Goal: Information Seeking & Learning: Check status

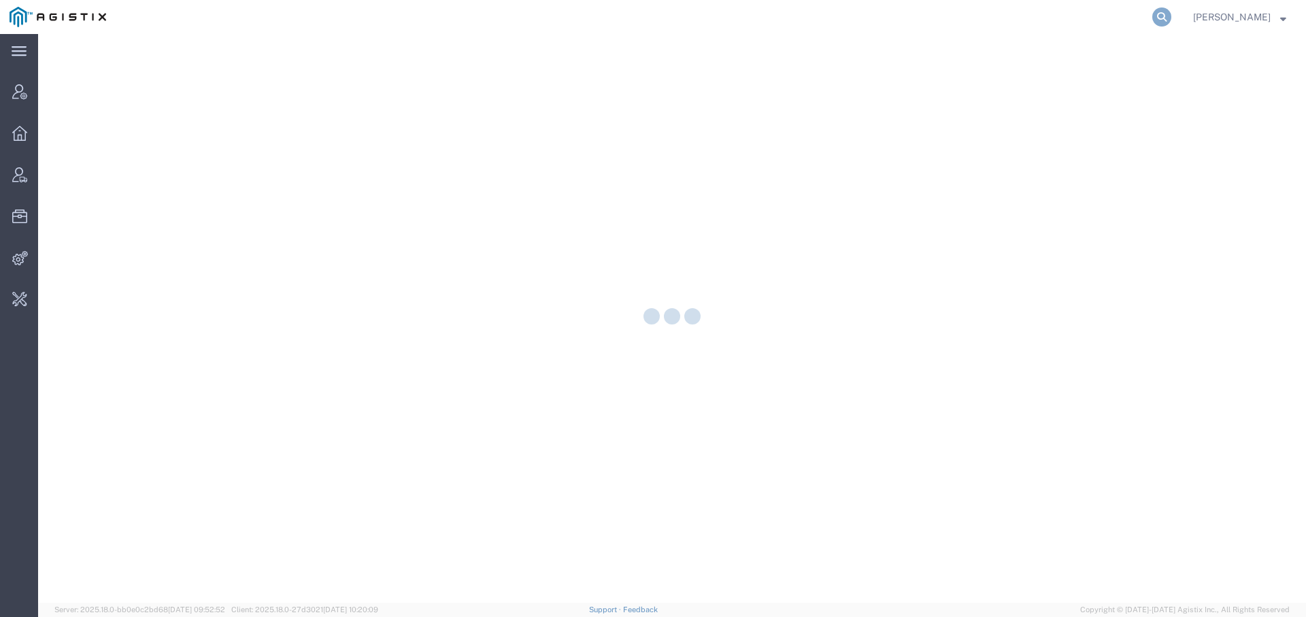
click at [1159, 18] on icon at bounding box center [1162, 16] width 19 height 19
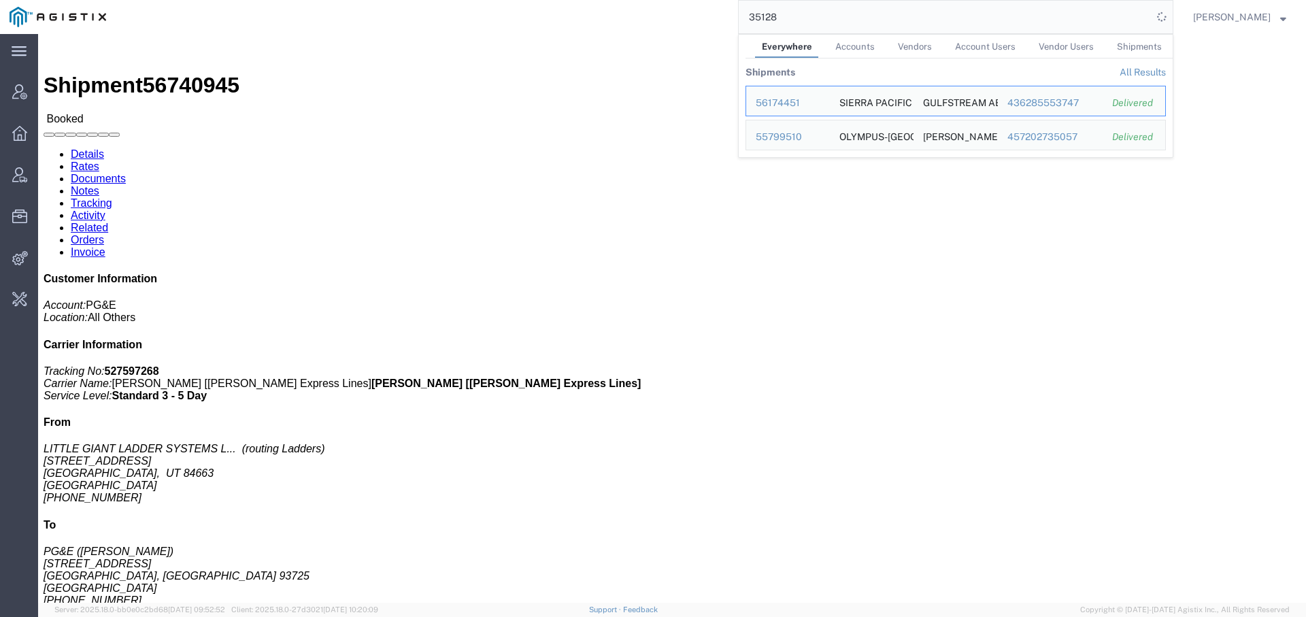
click at [1145, 67] on link "All Results" at bounding box center [1143, 72] width 46 height 11
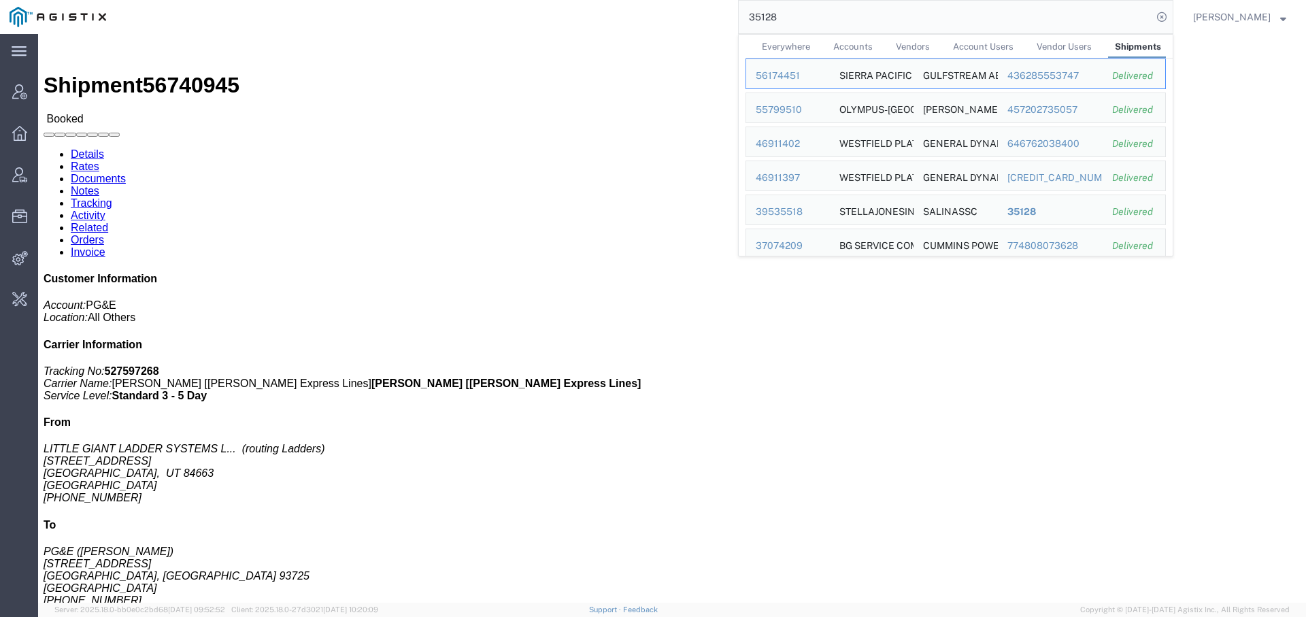
click at [610, 16] on div "35128 Everywhere Accounts Vendors Account Users Vendor Users Shipments Ship ID …" at bounding box center [645, 17] width 1058 height 34
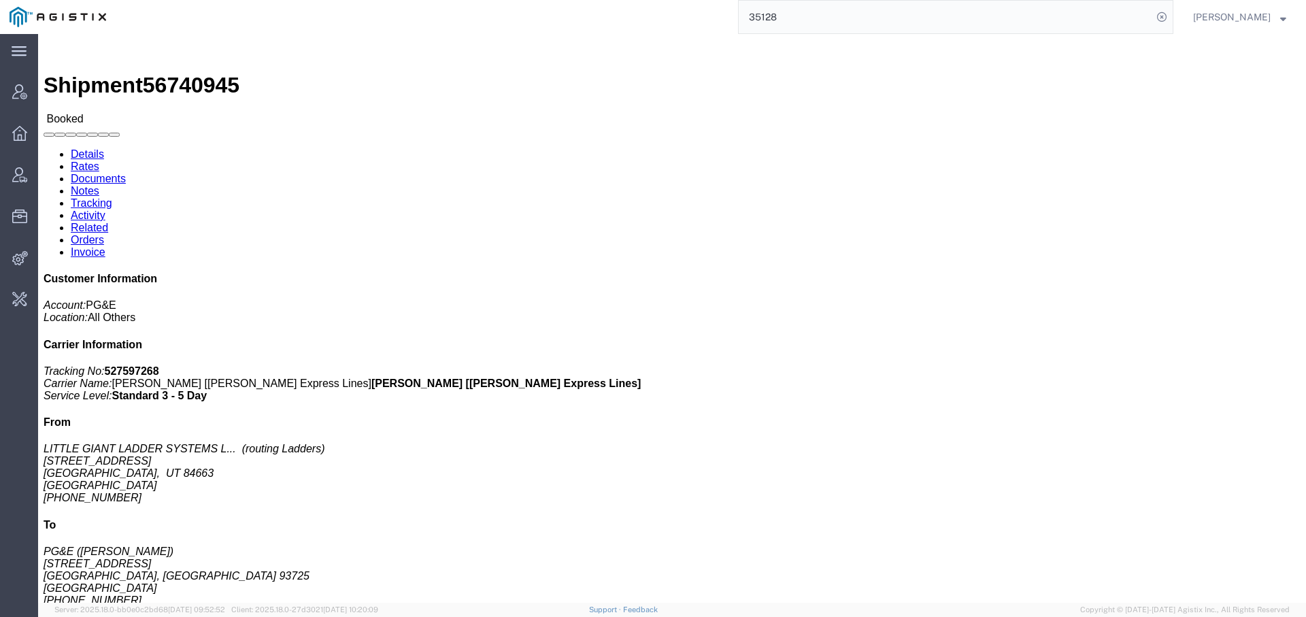
click at [755, 16] on input "35128" at bounding box center [946, 17] width 414 height 33
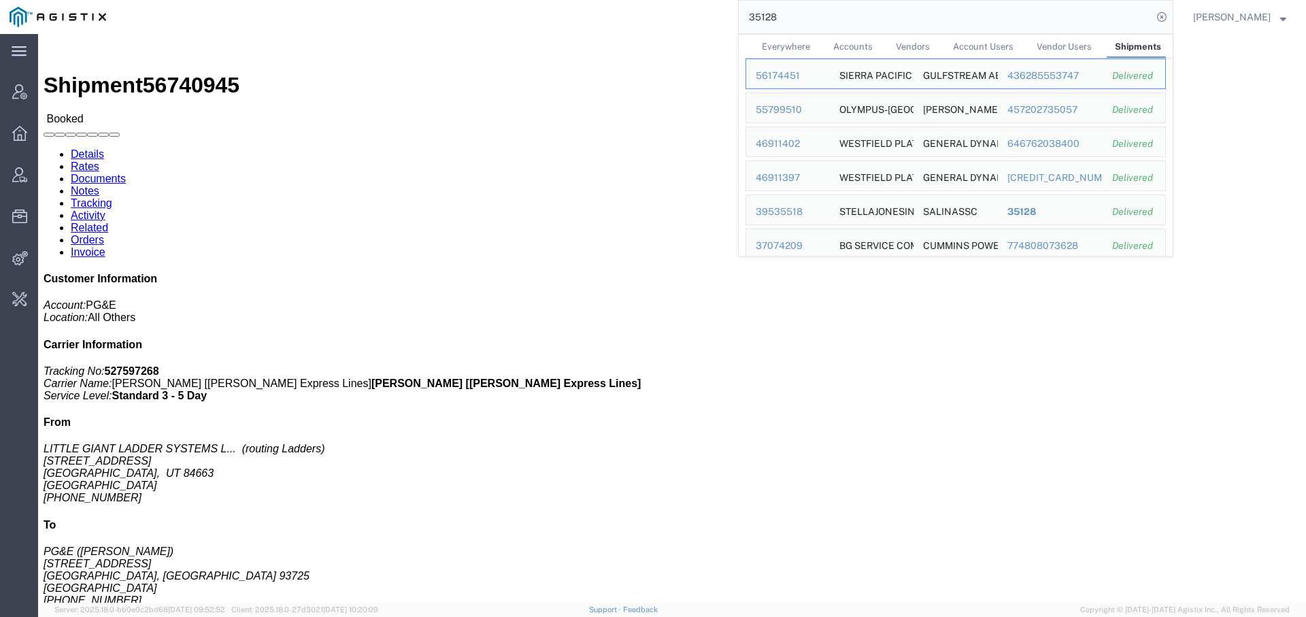
click at [755, 16] on input "35128" at bounding box center [946, 17] width 414 height 33
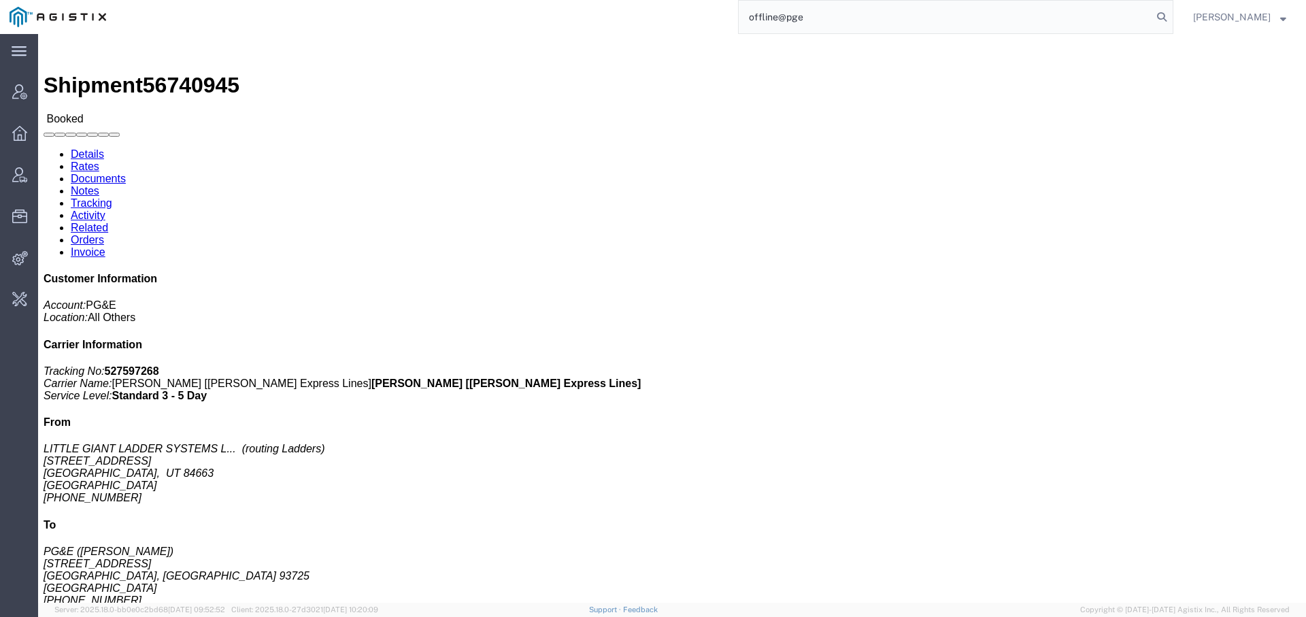
type input "offline@pge"
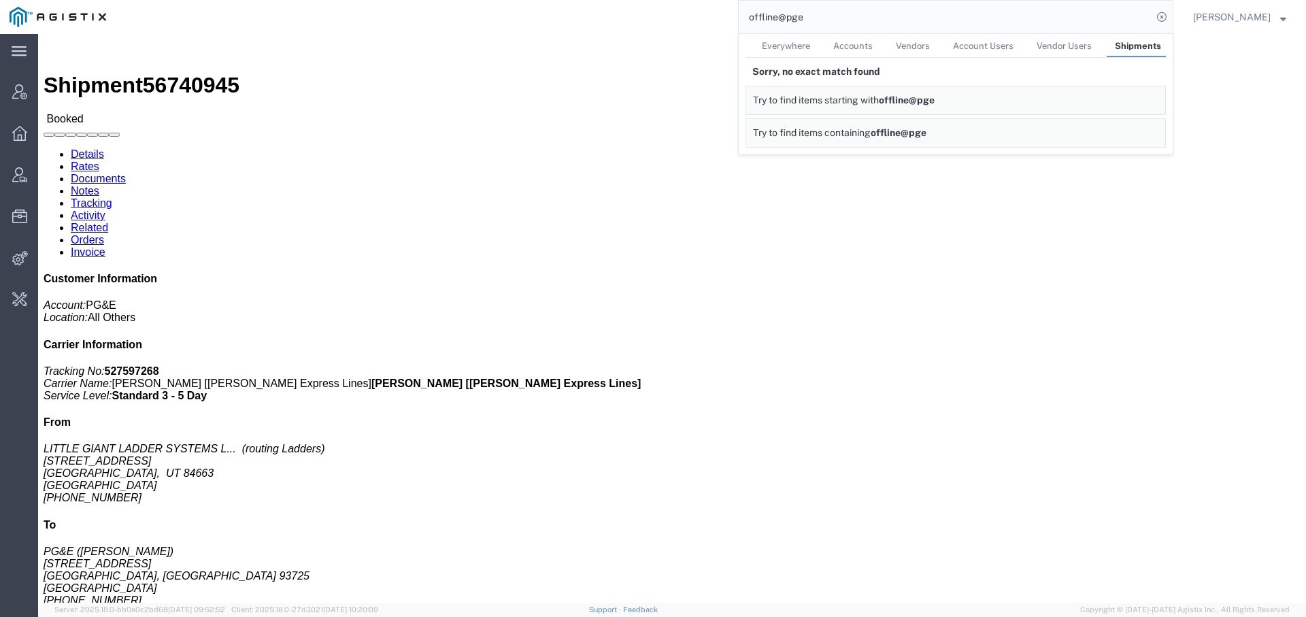
click at [796, 42] on span "Everywhere" at bounding box center [786, 46] width 48 height 10
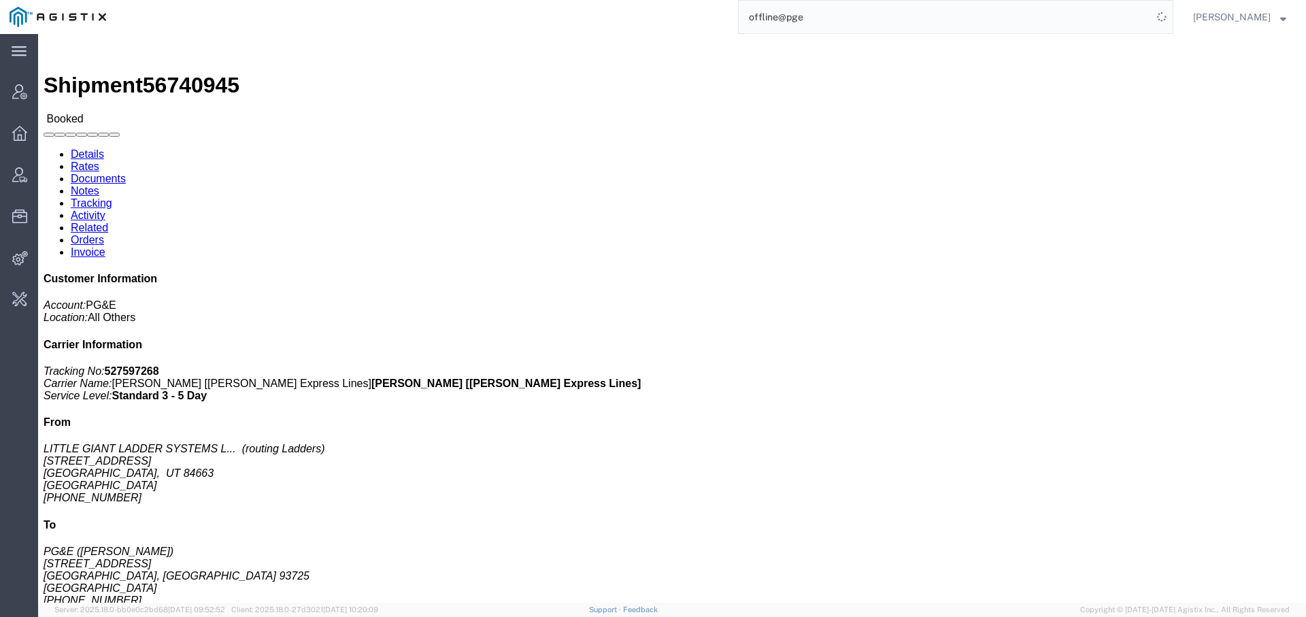
click at [850, 17] on input "offline@pge" at bounding box center [946, 17] width 414 height 33
drag, startPoint x: 790, startPoint y: 15, endPoint x: 641, endPoint y: -12, distance: 151.4
click at [641, 0] on html "main_menu Created with Sketch. Collapse Menu Account Manager Overview Vendor Ma…" at bounding box center [653, 308] width 1306 height 617
type input "[EMAIL_ADDRESS][DOMAIN_NAME]"
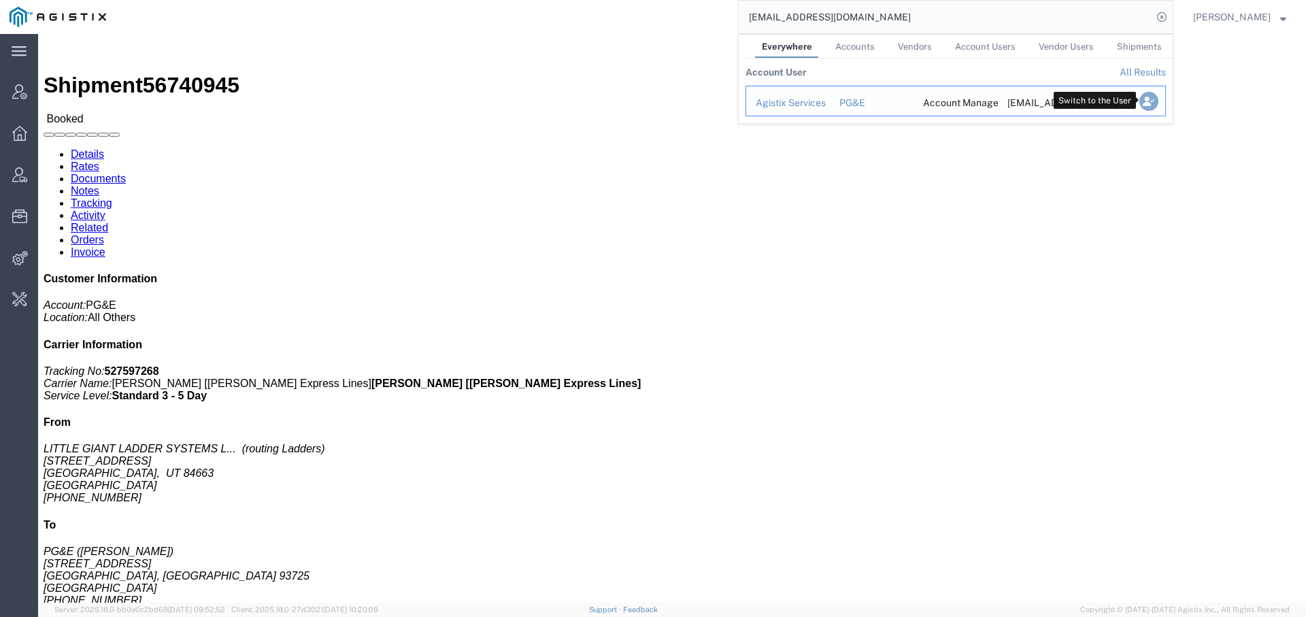
click at [1141, 102] on icon "Search Results" at bounding box center [1149, 101] width 19 height 19
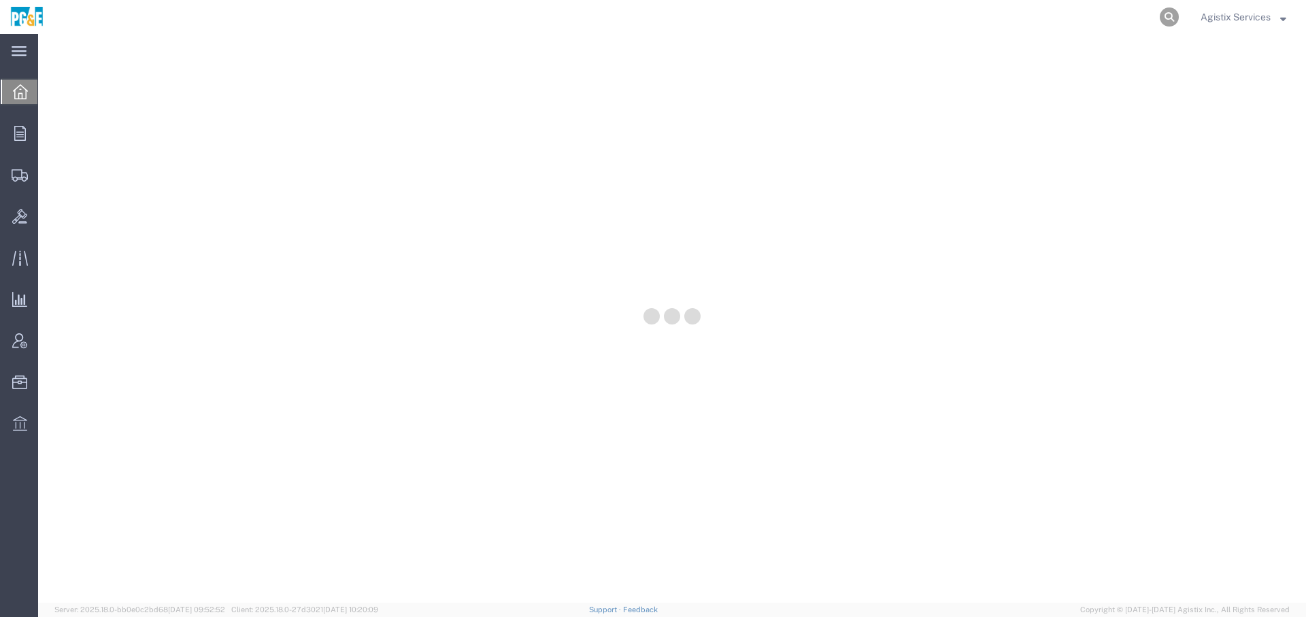
click at [1168, 12] on icon at bounding box center [1169, 16] width 19 height 19
type input "35128"
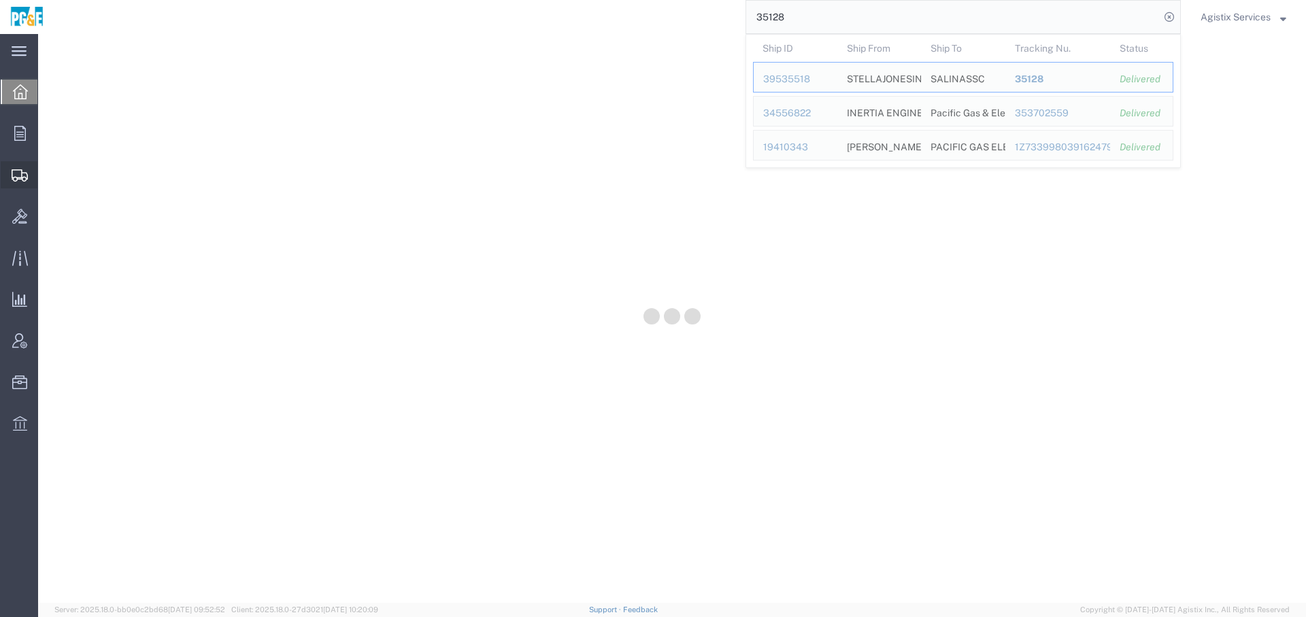
click at [22, 173] on icon at bounding box center [20, 175] width 16 height 12
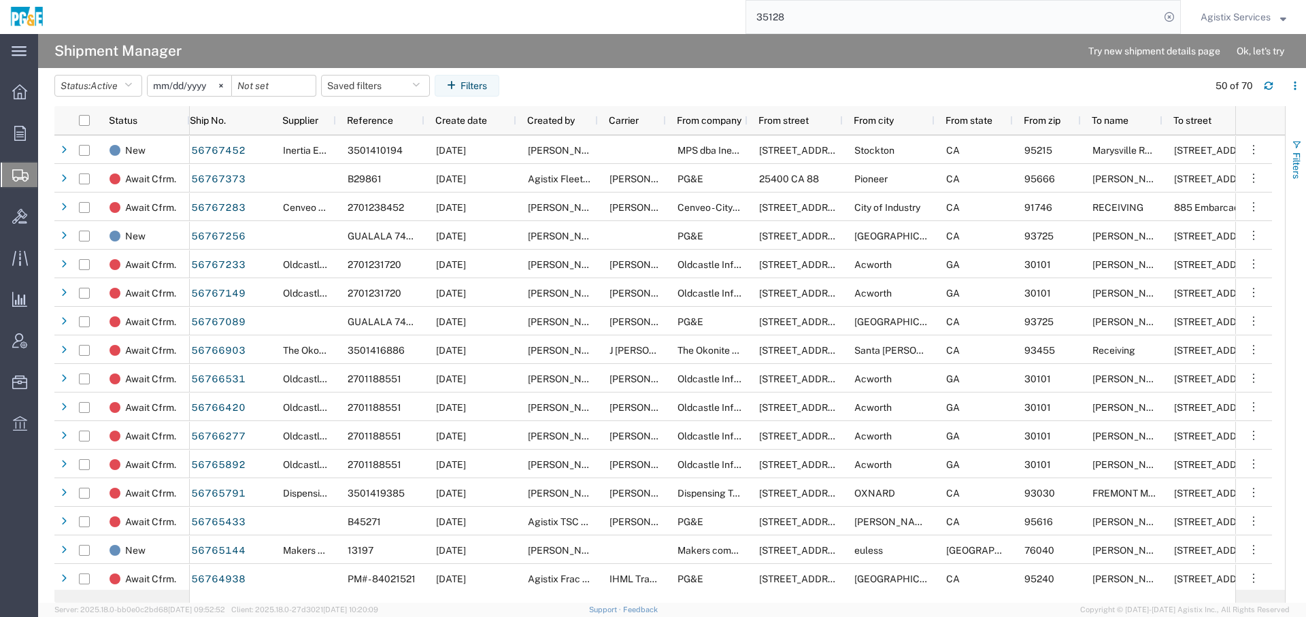
click at [1299, 161] on span "Filters" at bounding box center [1297, 165] width 11 height 27
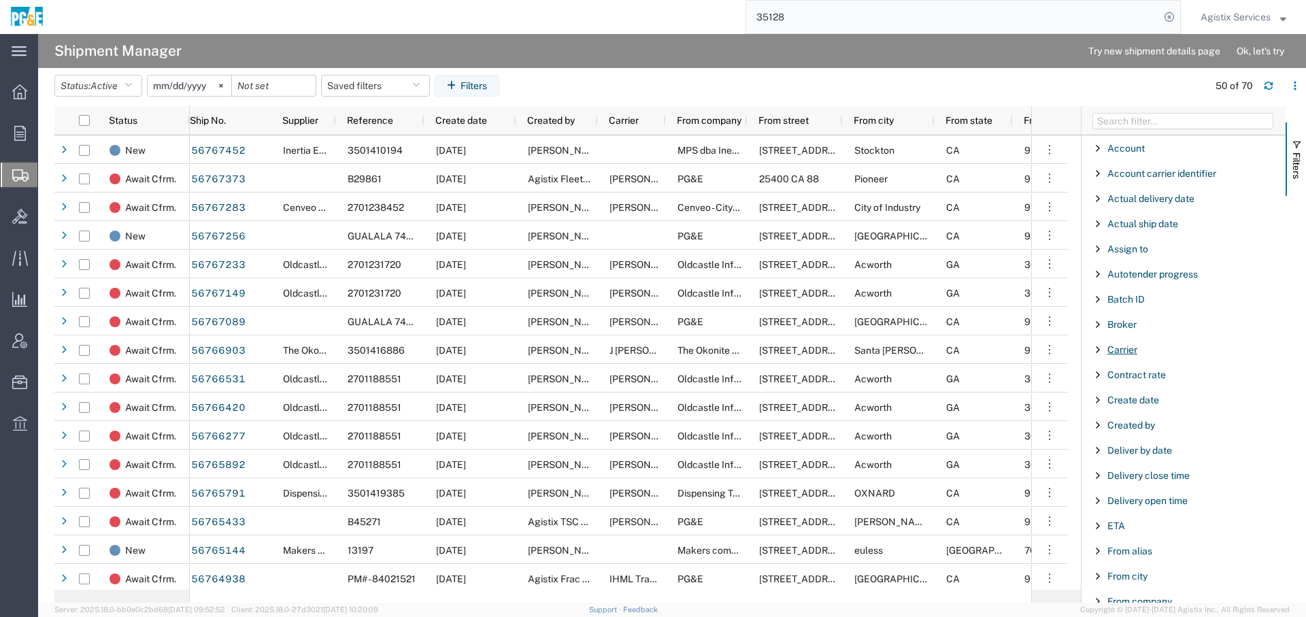
click at [1133, 348] on span "Carrier" at bounding box center [1123, 349] width 30 height 11
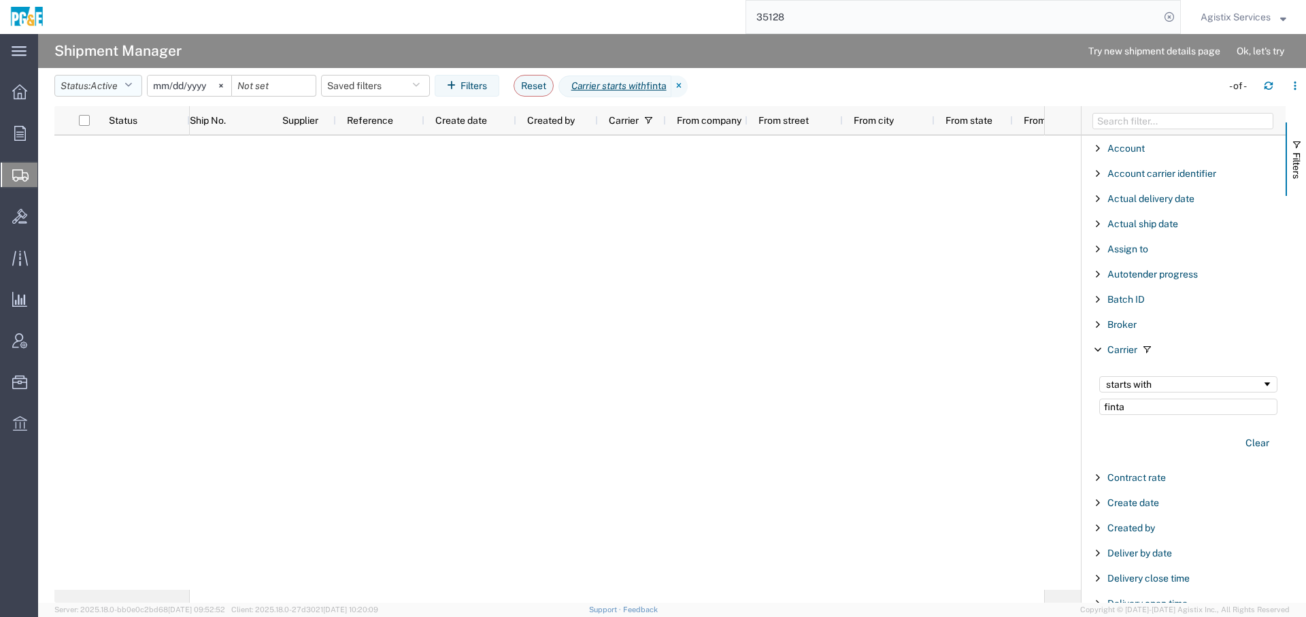
type input "finta"
click at [132, 85] on icon "button" at bounding box center [128, 86] width 7 height 10
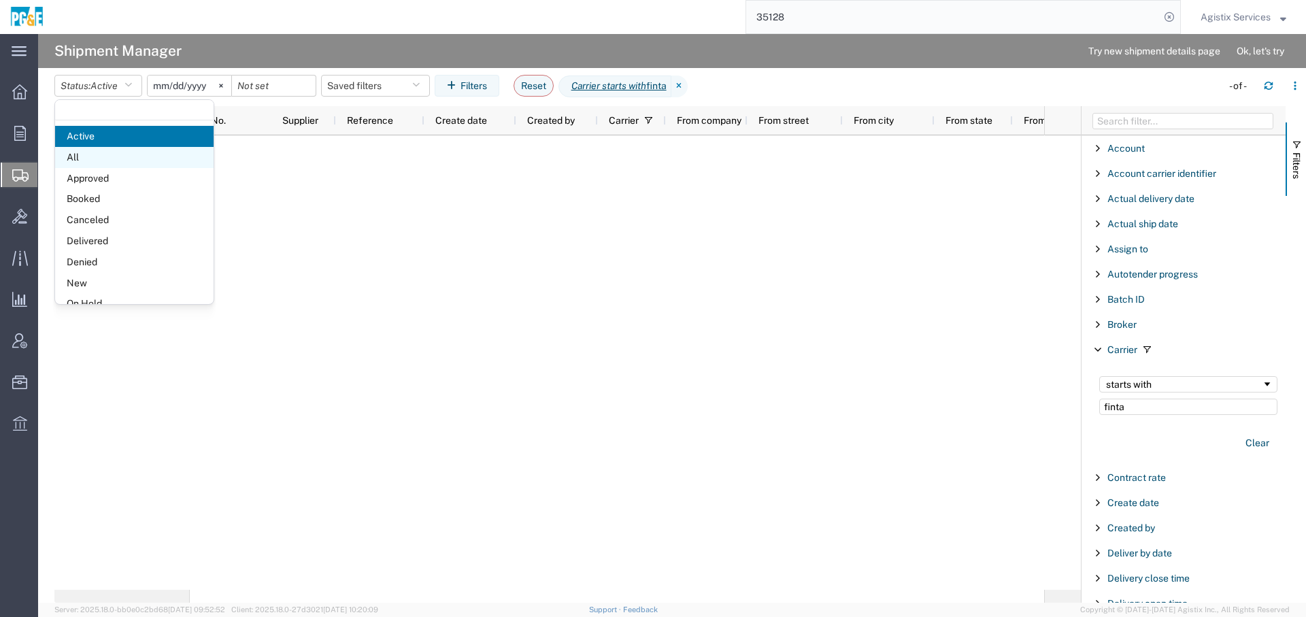
click at [115, 159] on span "All" at bounding box center [134, 157] width 159 height 21
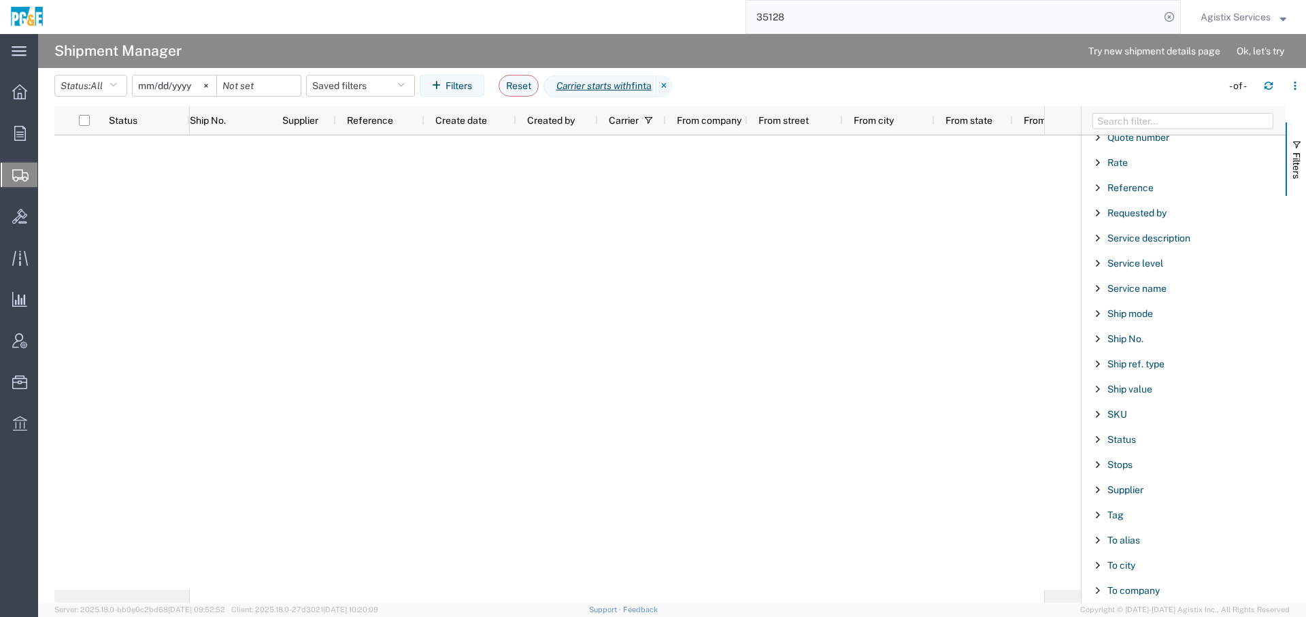
scroll to position [1279, 0]
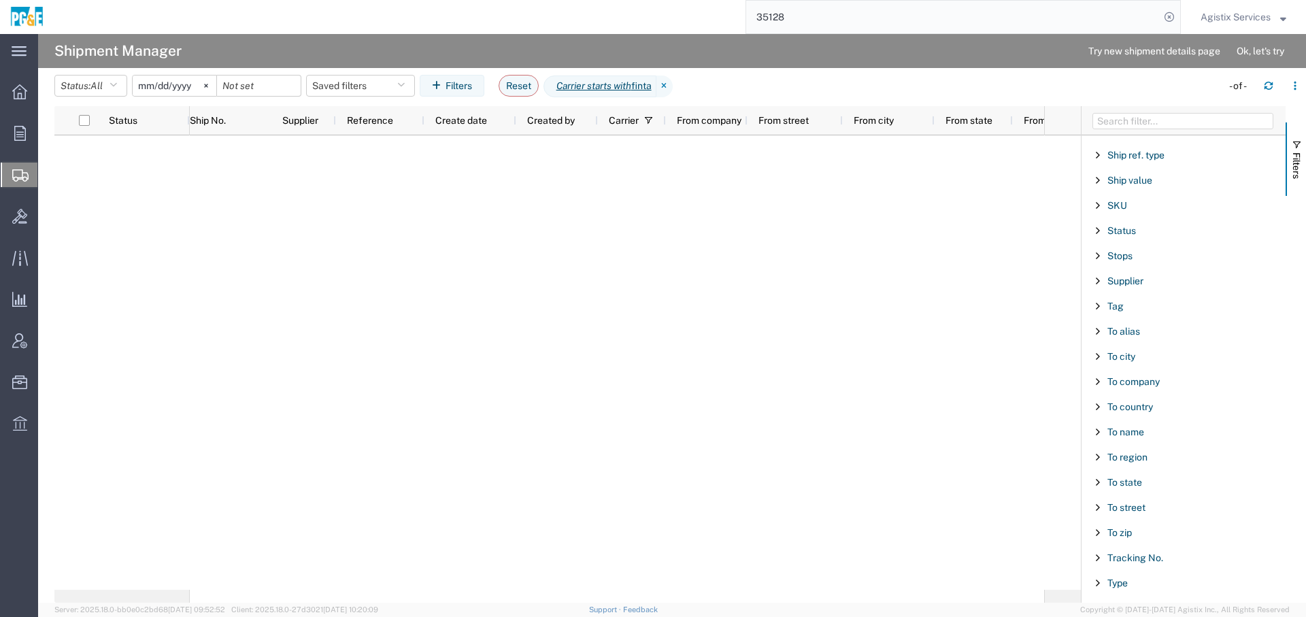
click at [1143, 546] on div "Tracking No." at bounding box center [1184, 558] width 204 height 24
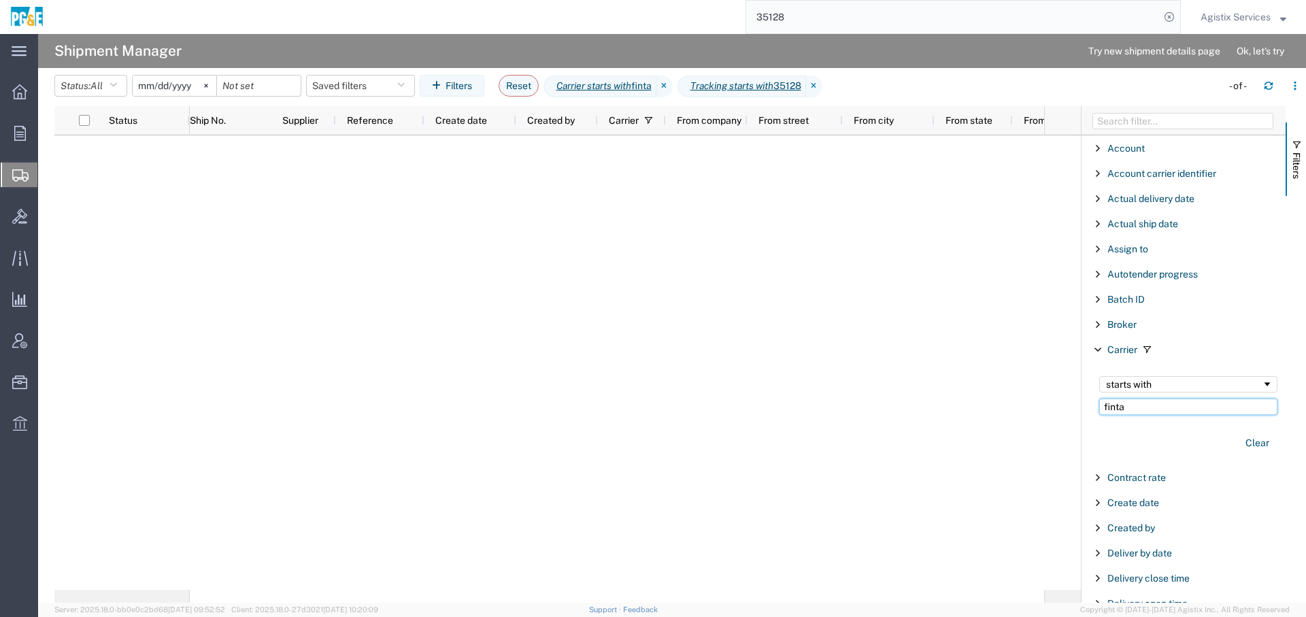
click at [1121, 404] on input "finta" at bounding box center [1189, 407] width 178 height 16
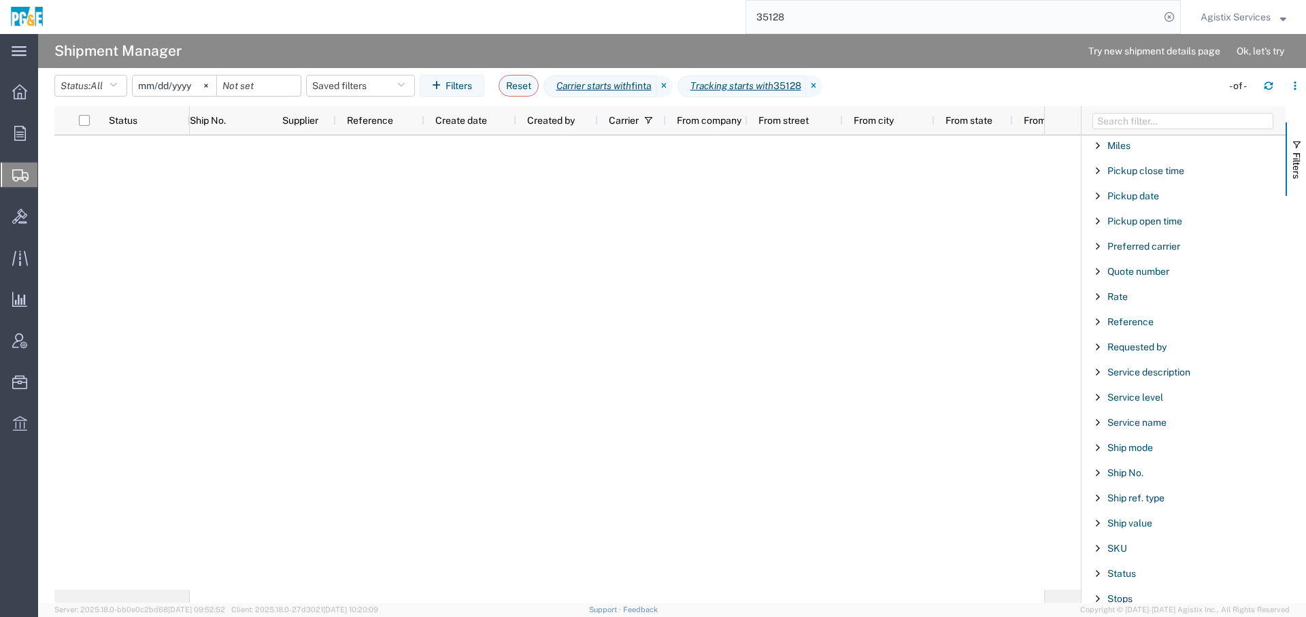
scroll to position [1381, 0]
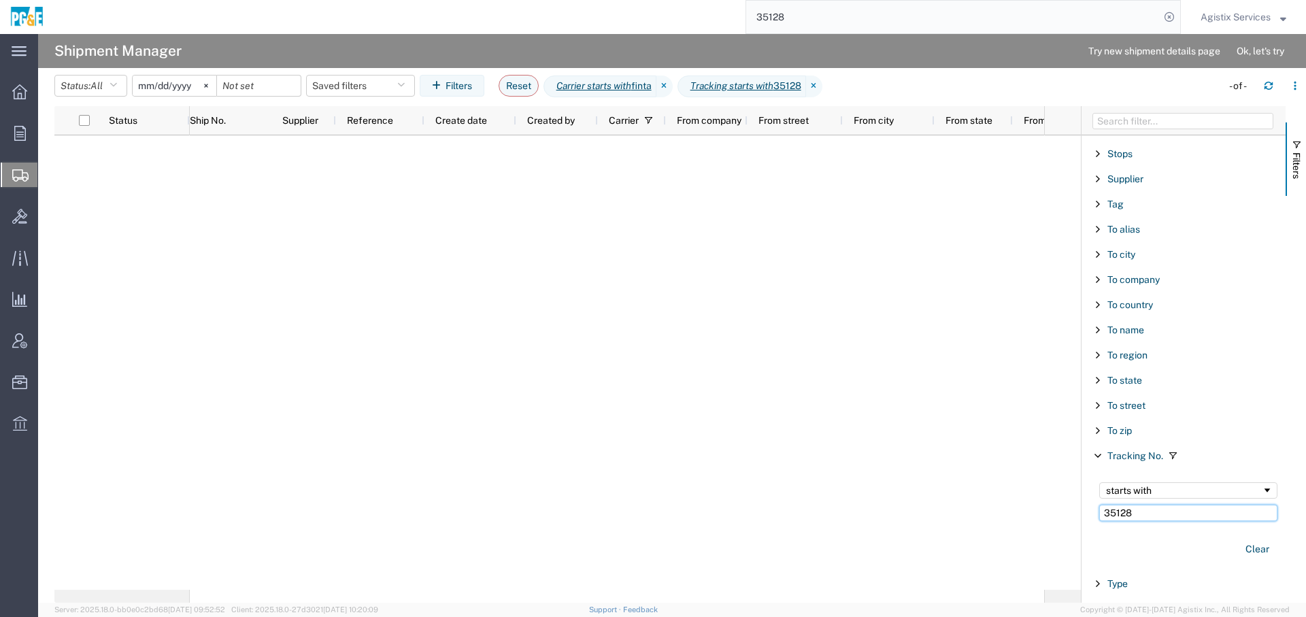
click at [1123, 505] on input "35128" at bounding box center [1189, 513] width 178 height 16
type input "76242"
click at [911, 82] on agx-table-filter-chips "Status: All Active All Approved Booked Canceled Delivered Denied New On Hold Pe…" at bounding box center [634, 90] width 1161 height 31
click at [823, 86] on icon at bounding box center [815, 87] width 16 height 22
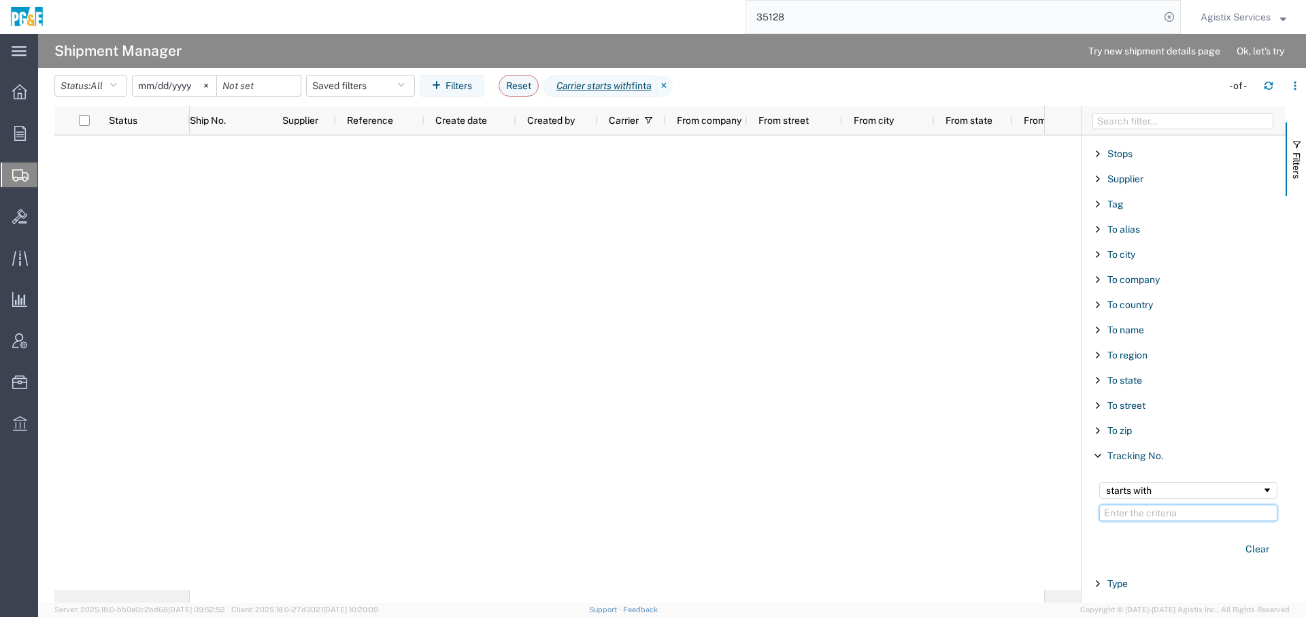
click at [1210, 505] on input "Filter Value" at bounding box center [1189, 513] width 178 height 16
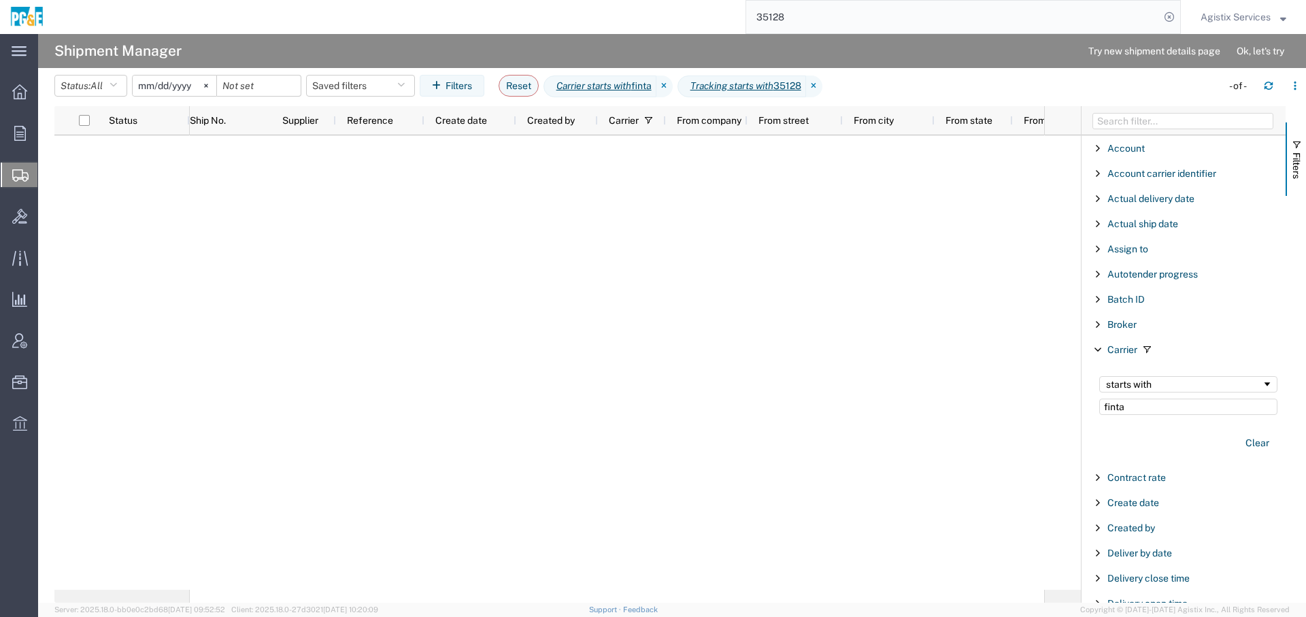
type input "35128"
click at [1111, 403] on input "finta" at bounding box center [1189, 407] width 178 height 16
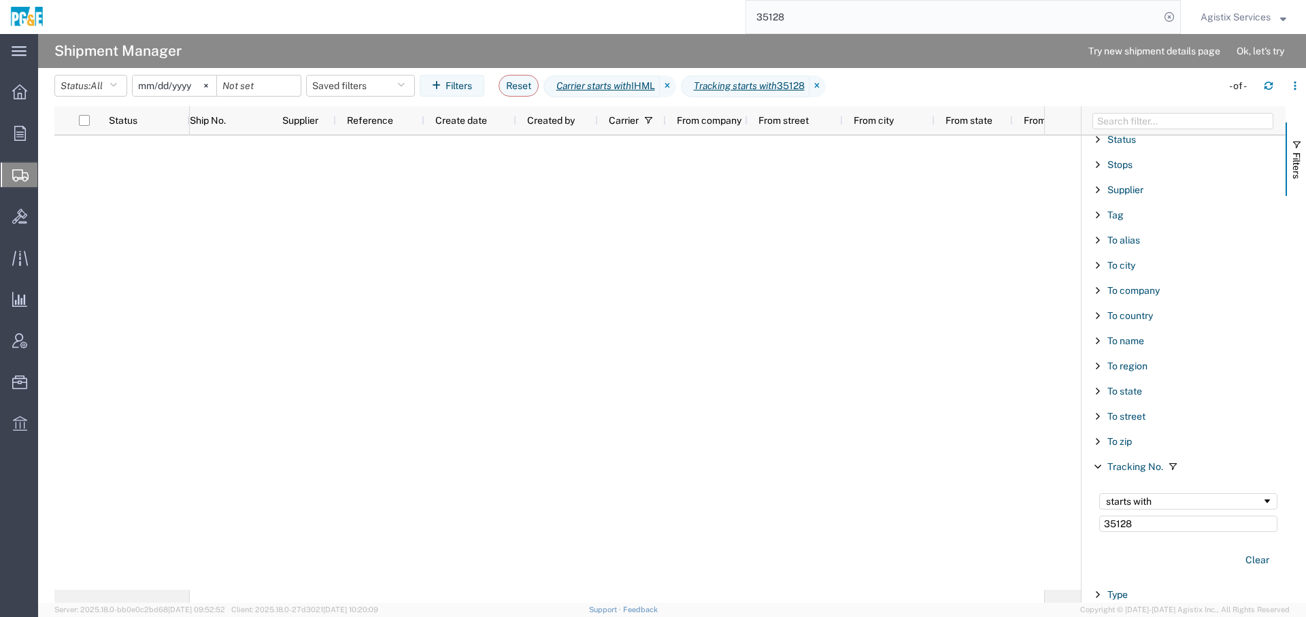
scroll to position [1381, 0]
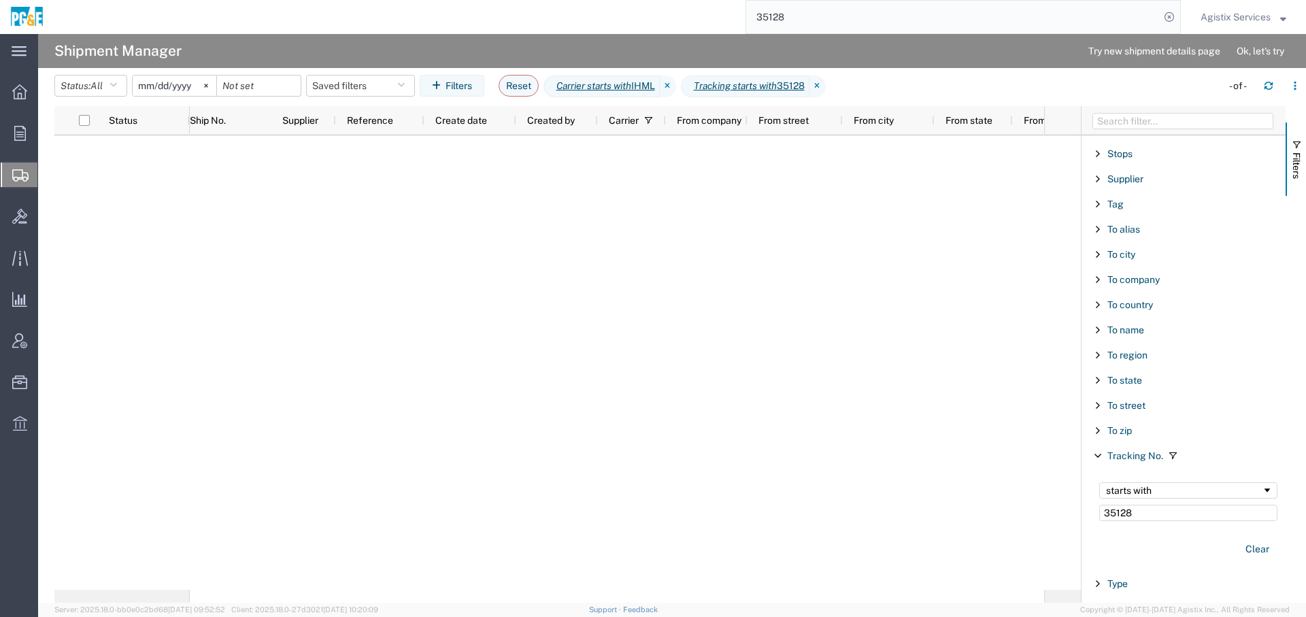
type input "IHML"
click at [1113, 505] on input "35128" at bounding box center [1189, 513] width 178 height 16
type input "76242"
click at [827, 84] on icon at bounding box center [818, 87] width 16 height 22
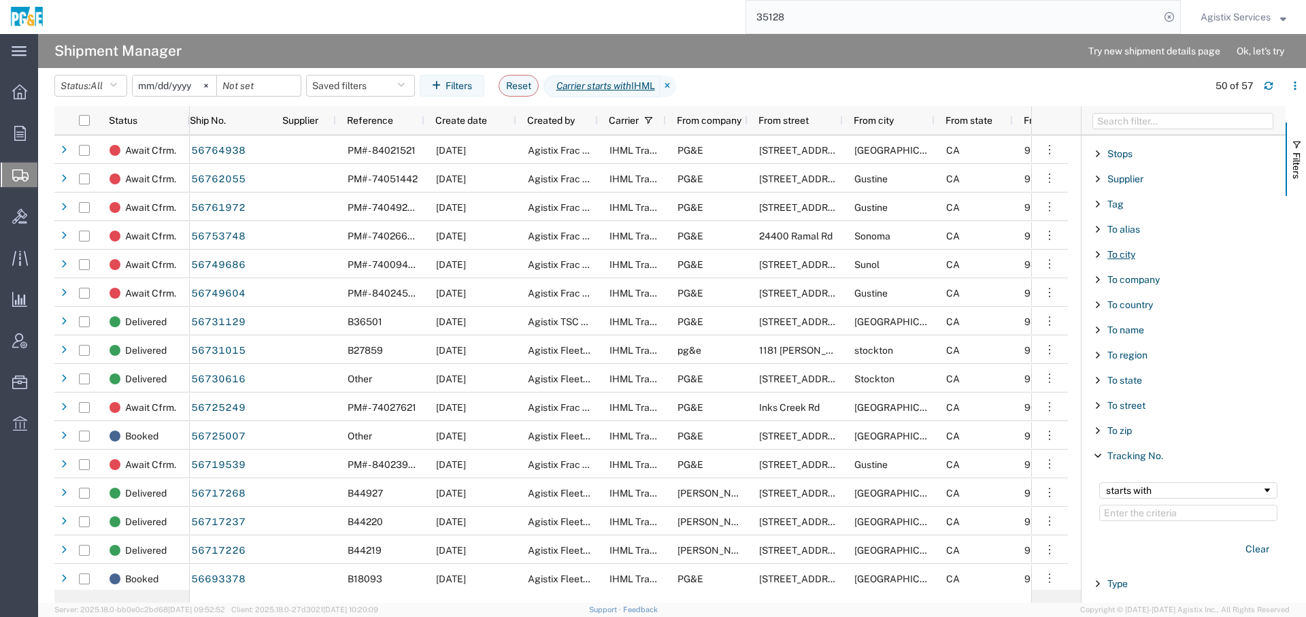
click at [1128, 249] on span "To city" at bounding box center [1122, 254] width 28 height 11
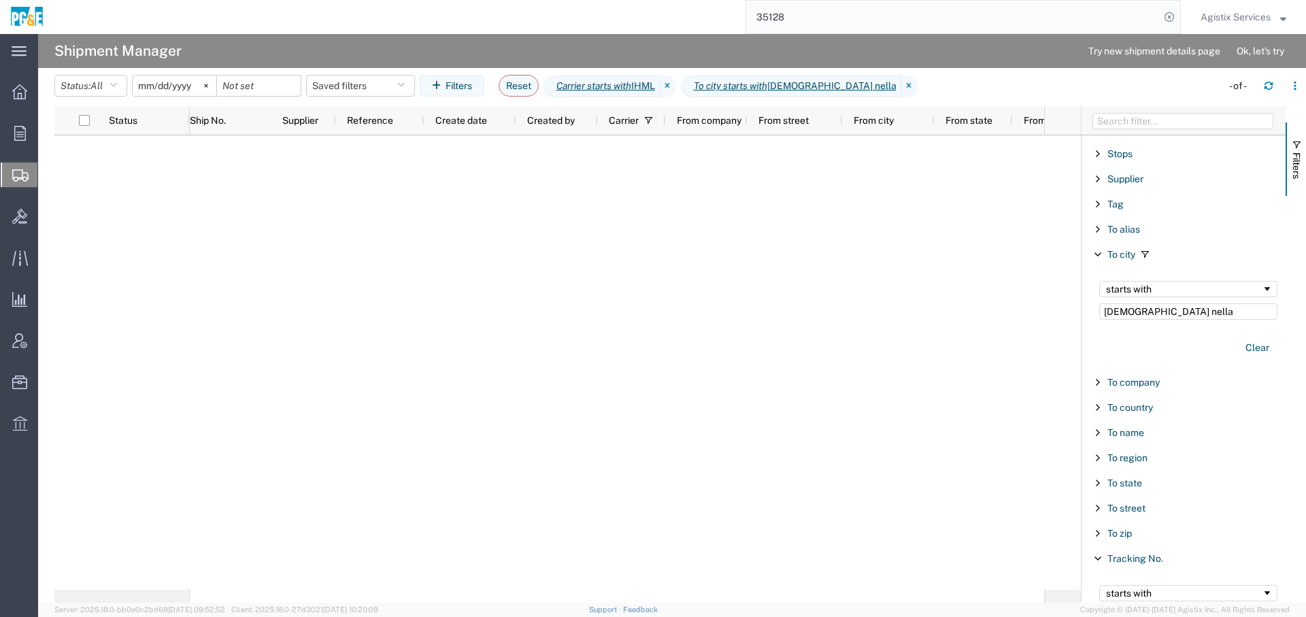
type input "santa nella"
click at [197, 82] on input "2025-08-09" at bounding box center [175, 86] width 84 height 20
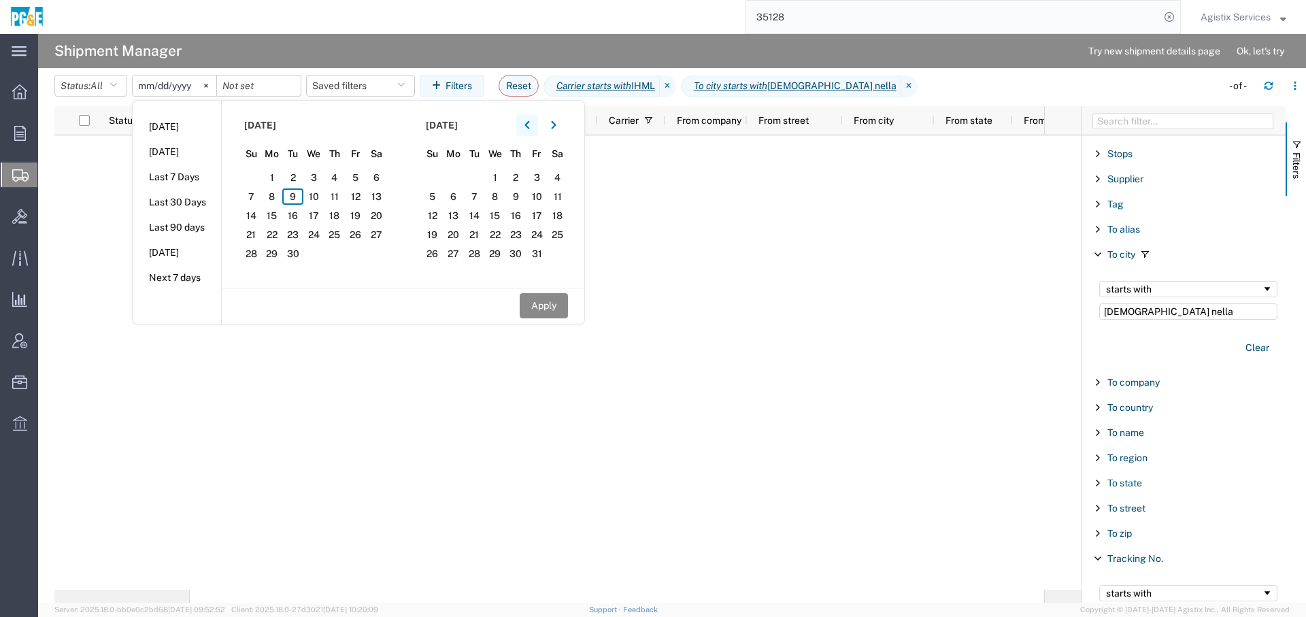
click at [525, 131] on button "button" at bounding box center [527, 125] width 22 height 22
click at [295, 167] on section "July 2025 Su Mo Tu We Th Fr Sa 29 30 1 2 3 4 5 6 7 8 9 10 11 12 13 14 15 16 17 …" at bounding box center [313, 194] width 182 height 187
click at [303, 176] on span "1" at bounding box center [292, 177] width 21 height 16
click at [553, 303] on button "Apply" at bounding box center [544, 305] width 48 height 25
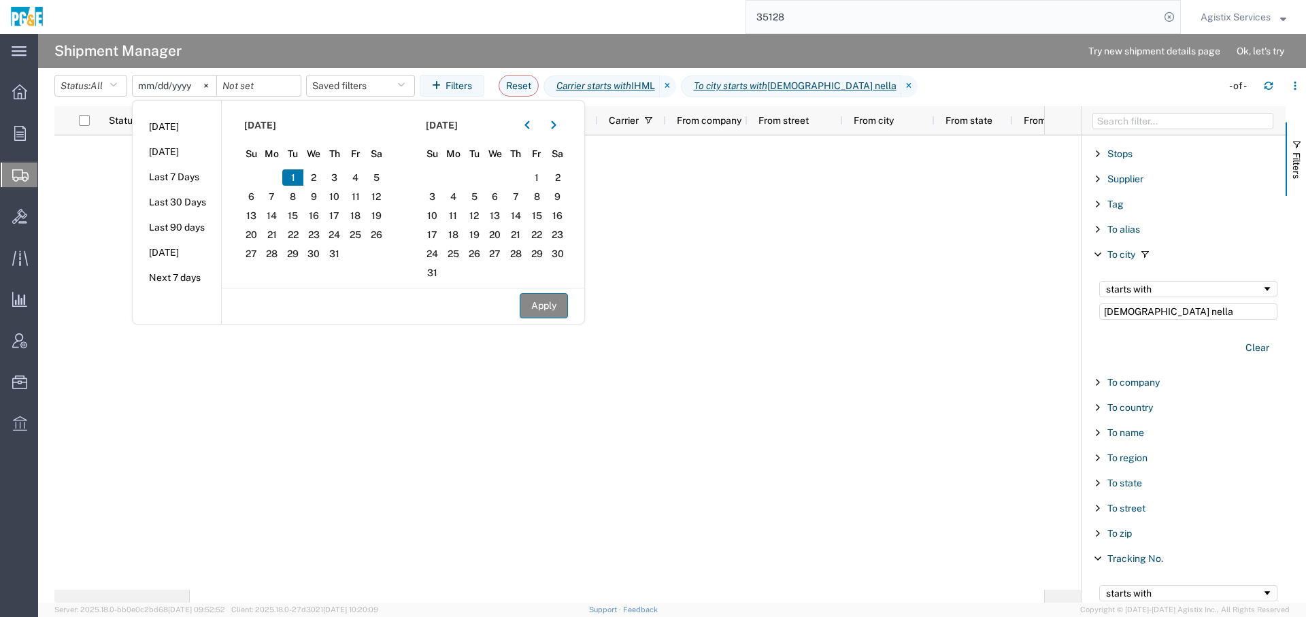
type input "2025-07-01"
